Goal: Task Accomplishment & Management: Manage account settings

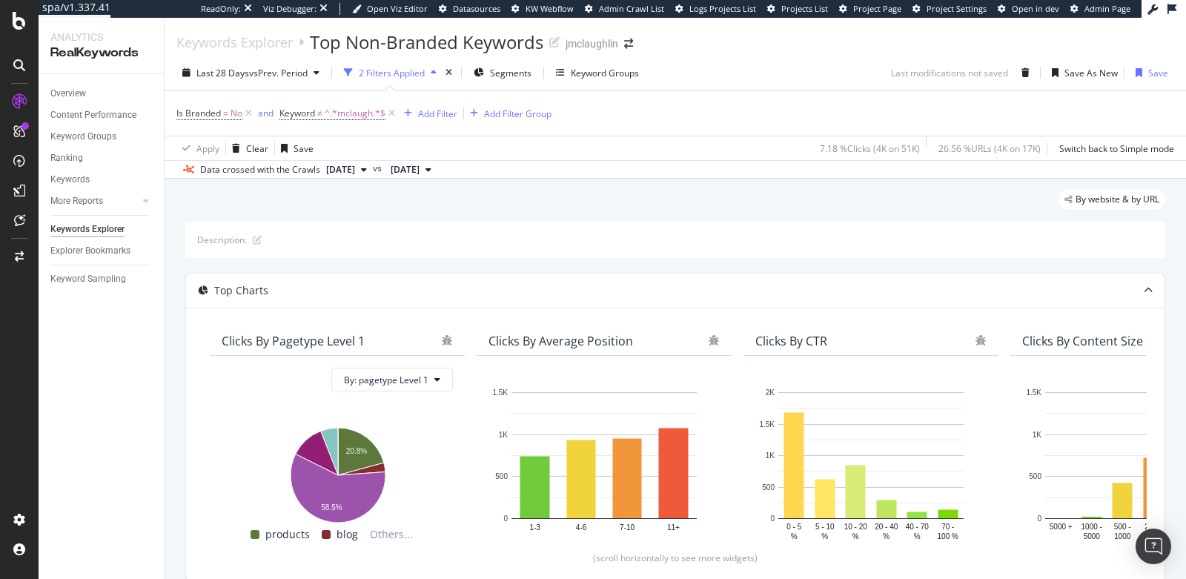
scroll to position [469, 0]
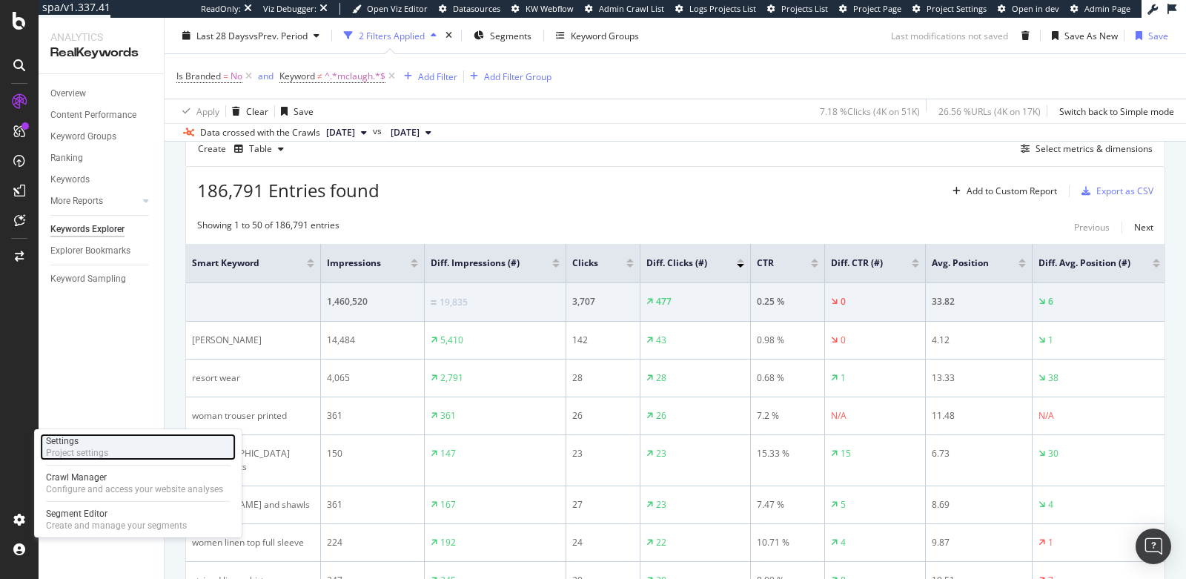
click at [79, 448] on div "Project settings" at bounding box center [77, 453] width 62 height 12
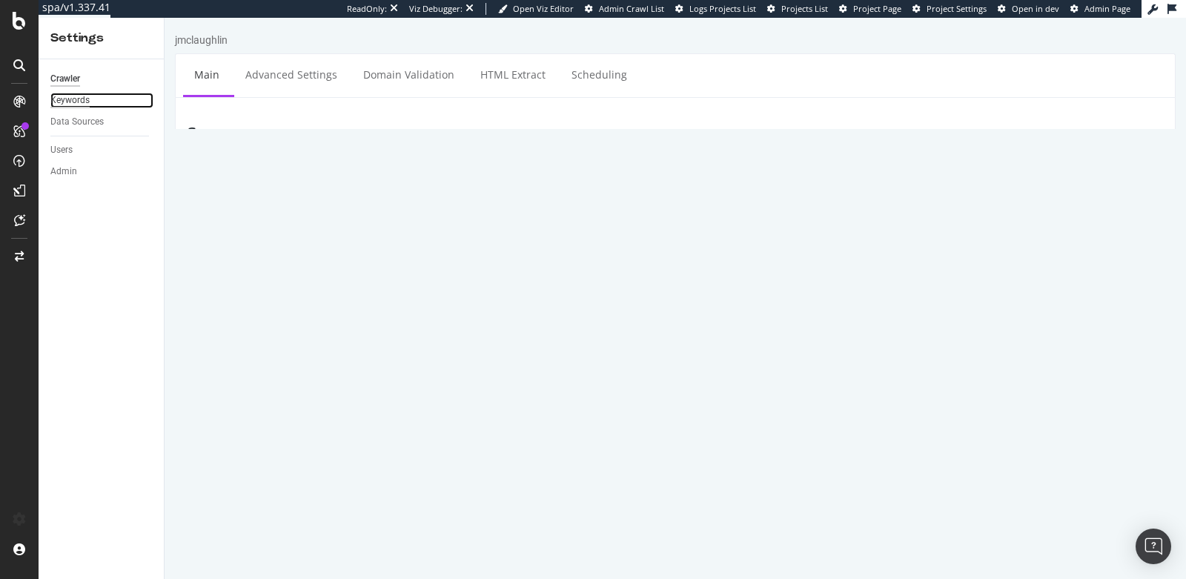
click at [64, 93] on div "Keywords" at bounding box center [69, 101] width 39 height 16
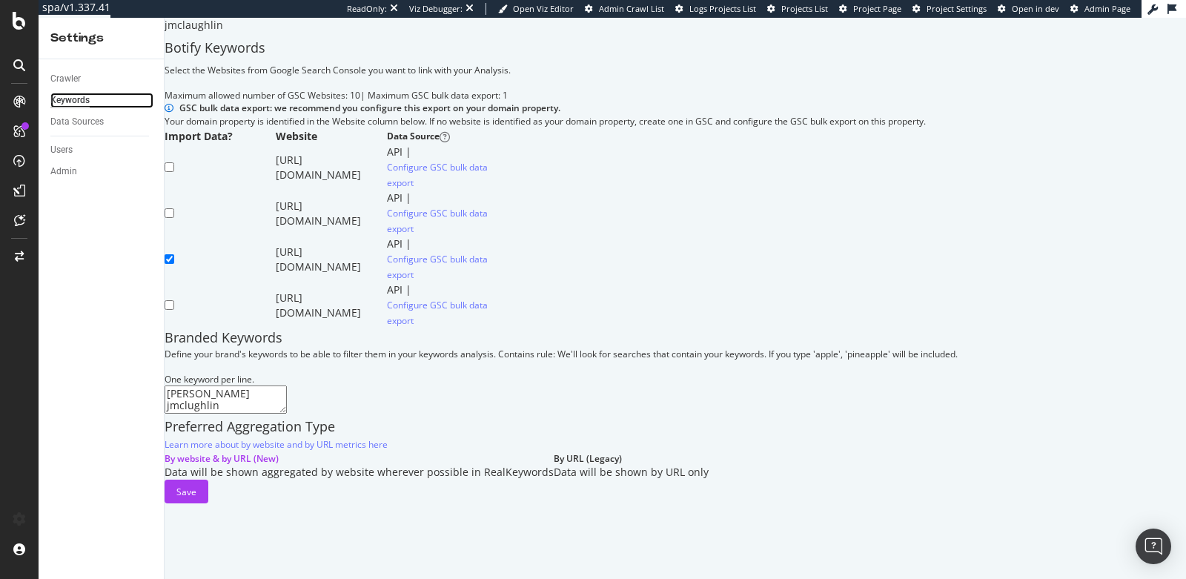
scroll to position [267, 0]
click at [261, 386] on textarea "[PERSON_NAME] jmclughlin jmclaughlin [PERSON_NAME] [PERSON_NAME] [PERSON_NAME] …" at bounding box center [226, 400] width 122 height 28
click at [202, 386] on textarea "[PERSON_NAME] jmclughlin jmclaughlin [PERSON_NAME] [PERSON_NAME] [PERSON_NAME] …" at bounding box center [226, 400] width 122 height 28
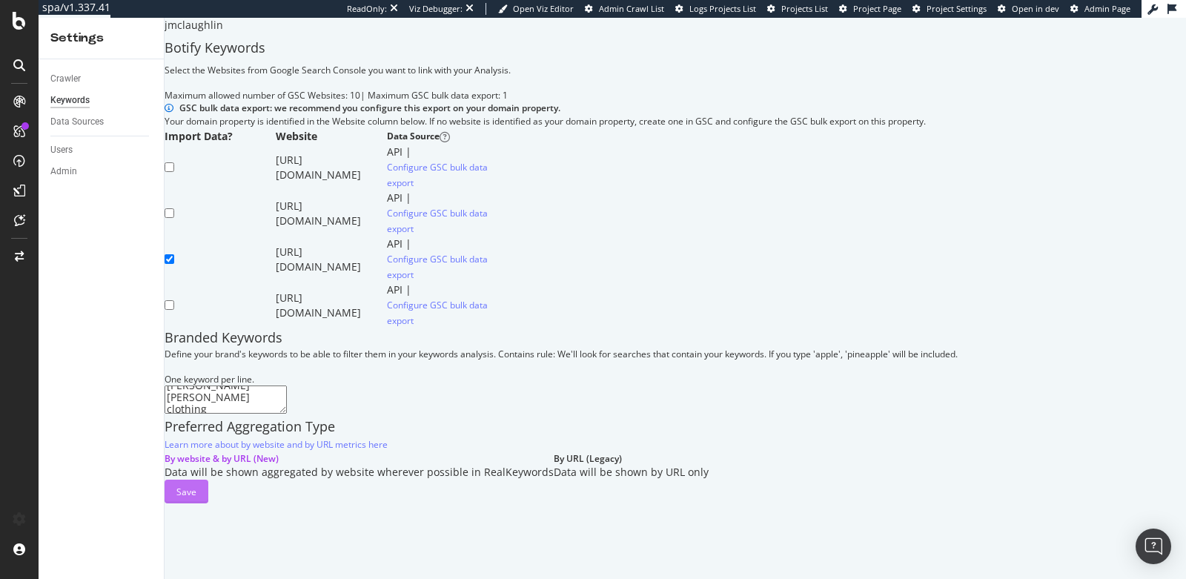
click at [196, 498] on div "Save" at bounding box center [186, 492] width 20 height 13
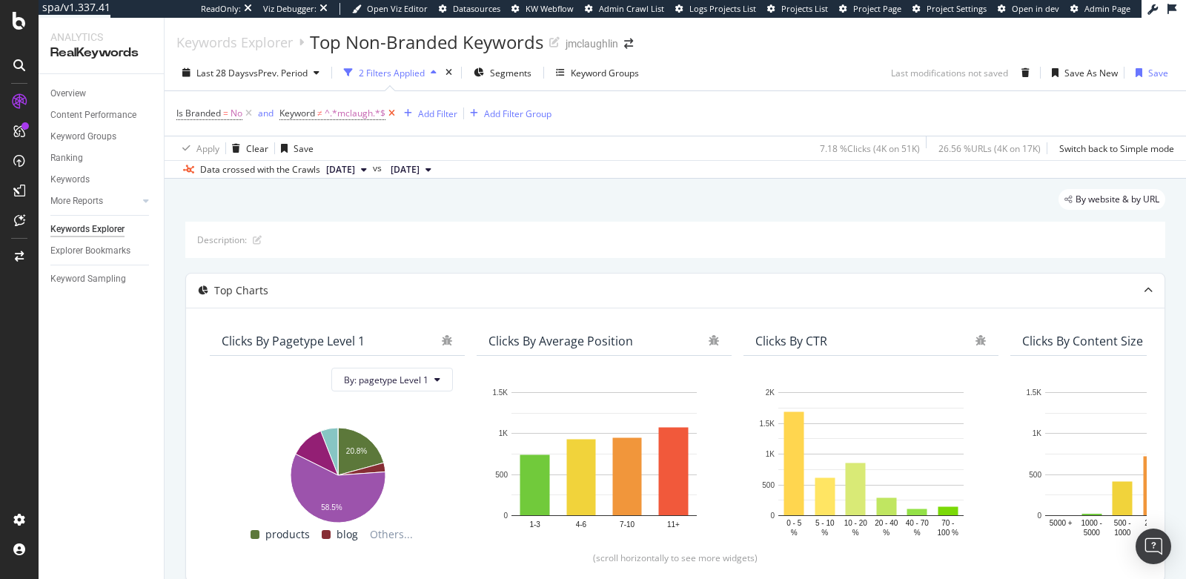
click at [392, 114] on icon at bounding box center [392, 113] width 13 height 15
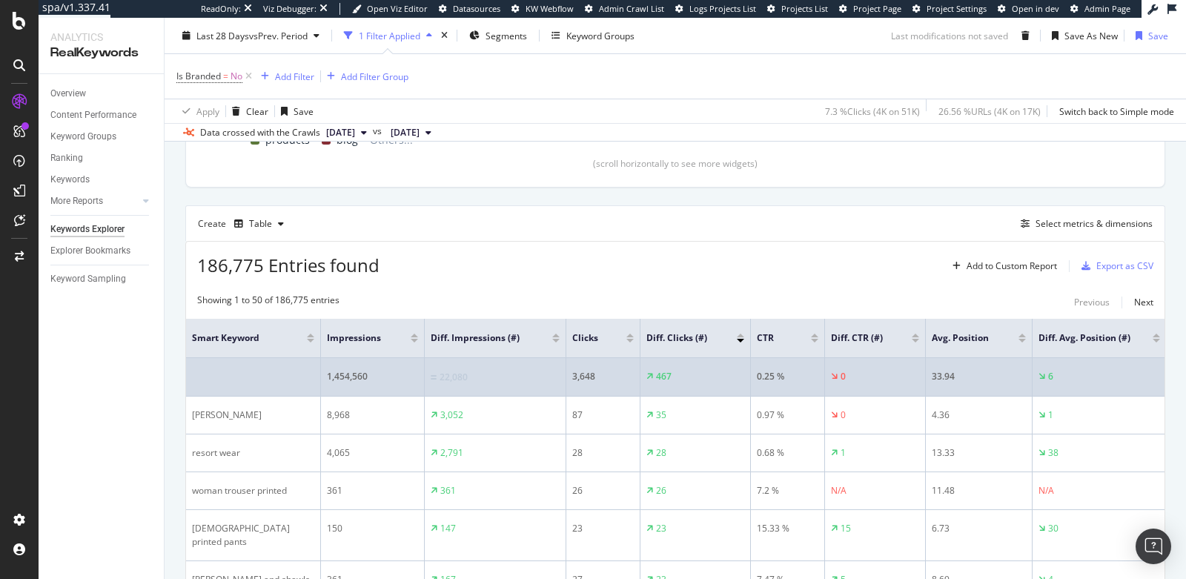
scroll to position [409, 0]
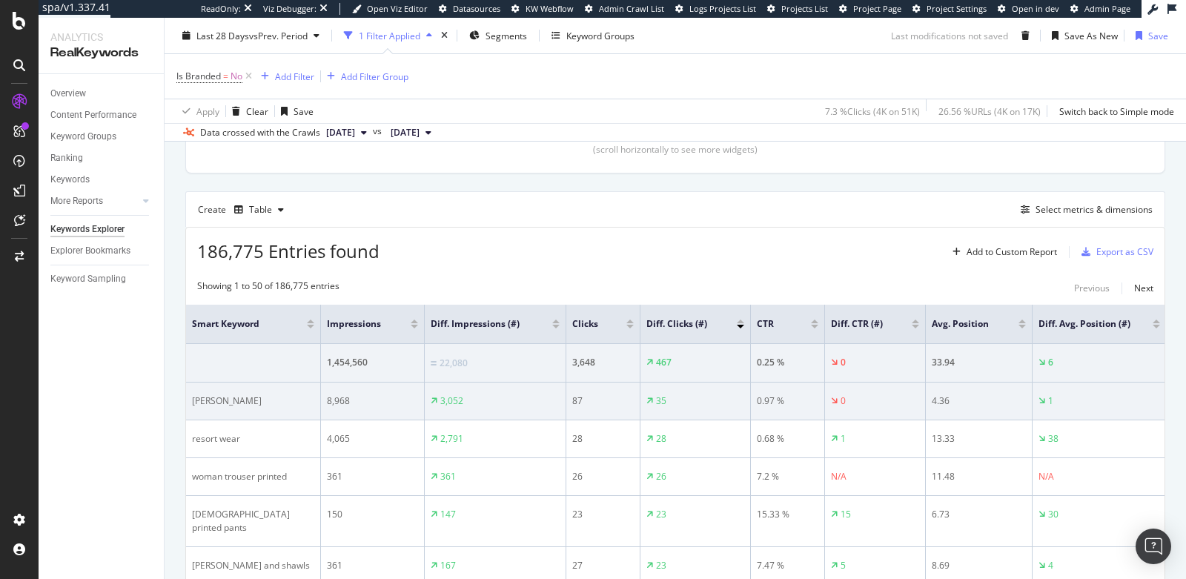
click at [267, 408] on td "[PERSON_NAME]" at bounding box center [253, 402] width 135 height 38
